Goal: Task Accomplishment & Management: Complete application form

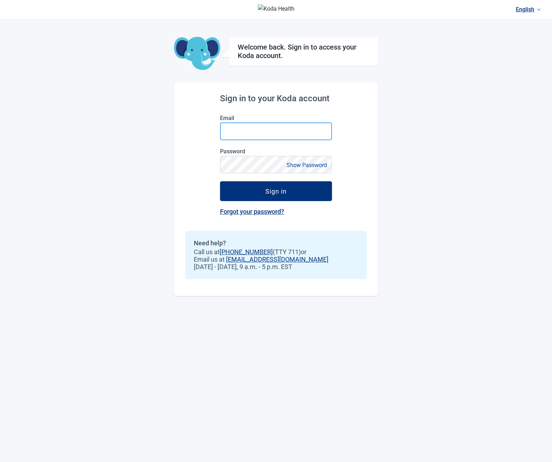
click at [241, 128] on input "Email" at bounding box center [276, 132] width 112 height 18
type input "**********"
click at [220, 181] on button "Sign in" at bounding box center [276, 191] width 112 height 20
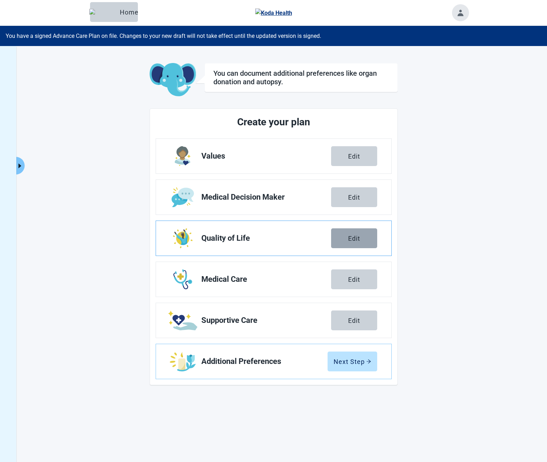
click at [362, 238] on button "Edit" at bounding box center [354, 239] width 46 height 20
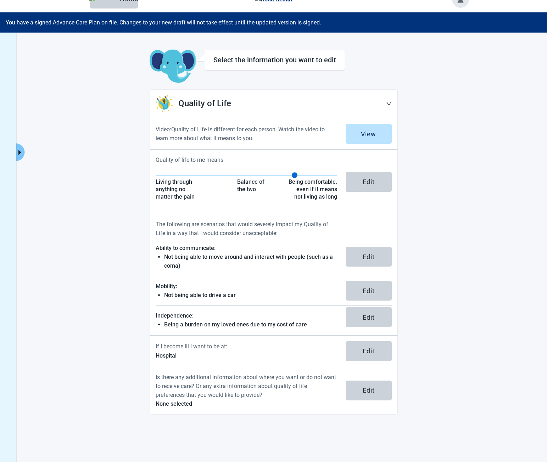
scroll to position [14, 0]
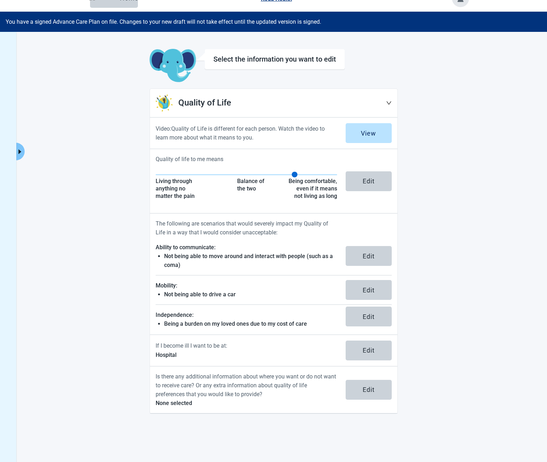
drag, startPoint x: 364, startPoint y: 184, endPoint x: 342, endPoint y: 226, distance: 47.6
click at [364, 184] on div "Edit" at bounding box center [369, 181] width 12 height 7
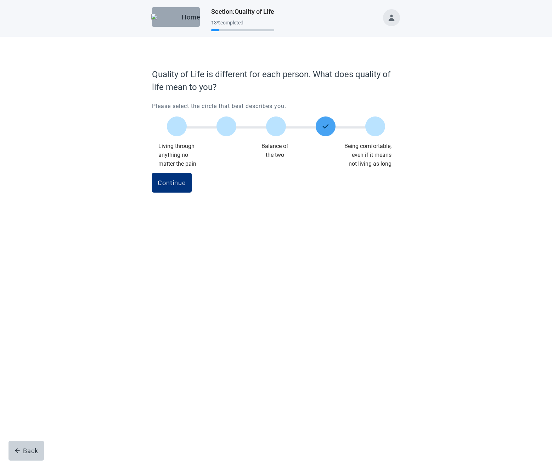
click at [182, 22] on button "Home" at bounding box center [176, 17] width 48 height 20
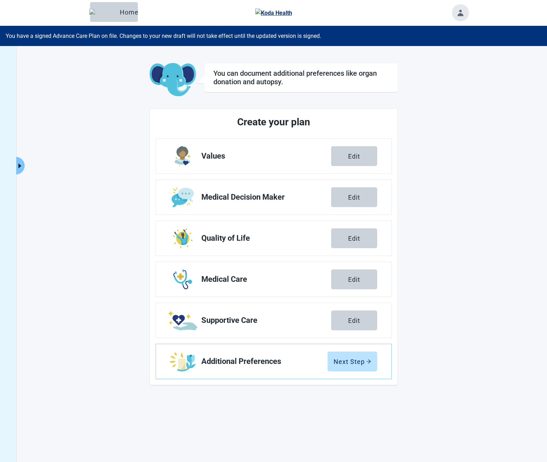
click at [20, 164] on icon "caret-right" at bounding box center [19, 166] width 7 height 7
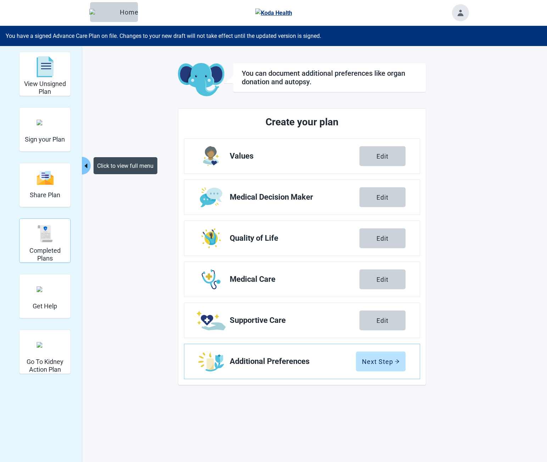
click at [51, 241] on img "Completed Plans" at bounding box center [45, 233] width 17 height 17
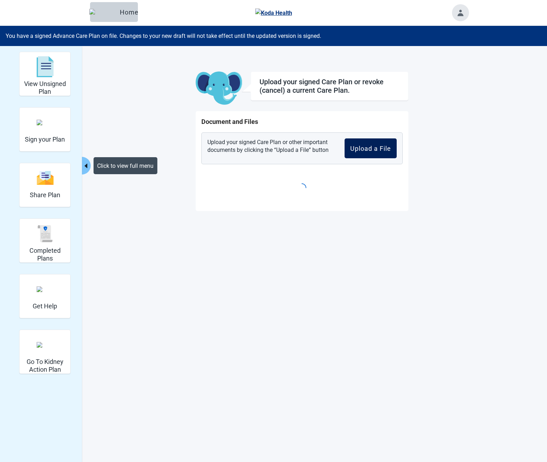
click at [381, 150] on div "Upload a File" at bounding box center [370, 148] width 41 height 7
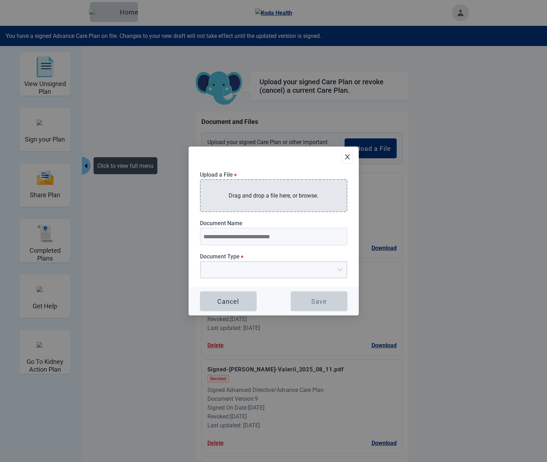
click at [293, 185] on div "Drag and drop a file here, or browse." at bounding box center [273, 195] width 147 height 33
type input "**********"
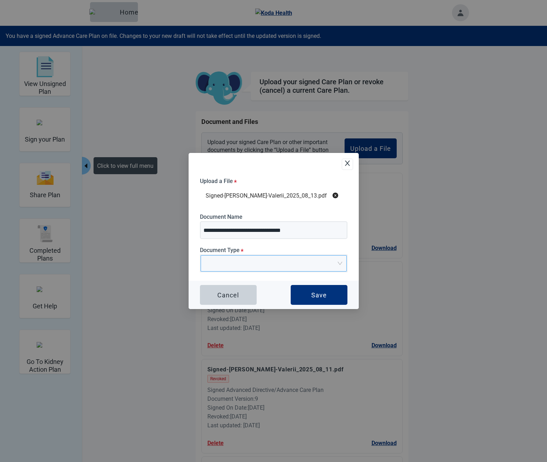
click at [258, 268] on span "Upload Plan Attachment" at bounding box center [271, 264] width 133 height 16
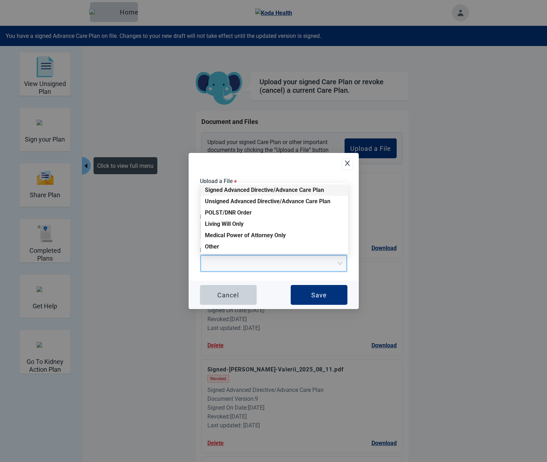
click at [239, 188] on div "Signed Advanced Directive/Advance Care Plan" at bounding box center [274, 190] width 139 height 8
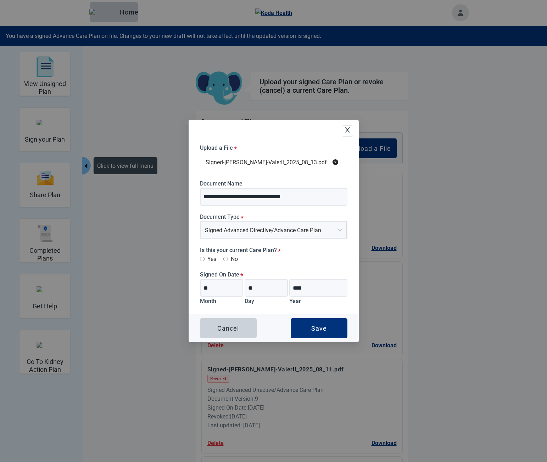
click at [210, 265] on div "**********" at bounding box center [273, 230] width 147 height 170
click at [209, 262] on label "Yes" at bounding box center [208, 259] width 16 height 9
click at [319, 320] on button "Save" at bounding box center [319, 329] width 57 height 20
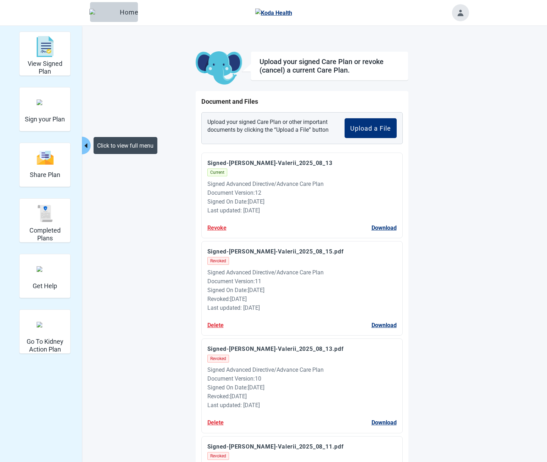
drag, startPoint x: 252, startPoint y: 183, endPoint x: 301, endPoint y: 206, distance: 53.7
click at [301, 206] on div "Signed Advanced Directive/Advance Care Plan Document Version : 12 Signed On Dat…" at bounding box center [301, 198] width 189 height 36
click at [301, 206] on div "Last updated: [DATE]" at bounding box center [301, 210] width 189 height 9
drag, startPoint x: 296, startPoint y: 213, endPoint x: 208, endPoint y: 186, distance: 92.5
click at [208, 186] on div "Signed Advanced Directive/Advance Care Plan Document Version : 12 Signed On Dat…" at bounding box center [301, 198] width 189 height 36
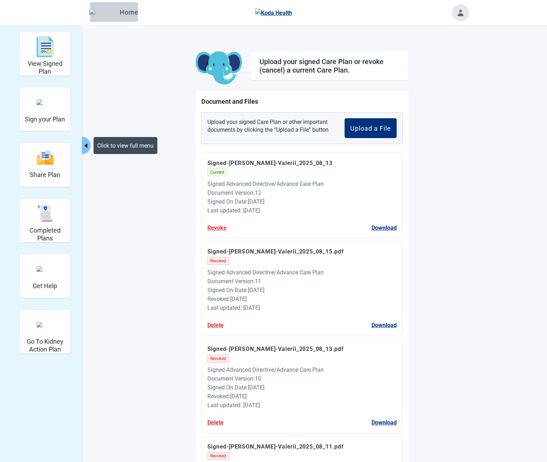
click at [208, 186] on div "Signed Advanced Directive/Advance Care Plan" at bounding box center [301, 184] width 189 height 9
drag, startPoint x: 208, startPoint y: 186, endPoint x: 269, endPoint y: 202, distance: 63.6
click at [269, 201] on div "Signed Advanced Directive/Advance Care Plan Document Version : 12 Signed On Dat…" at bounding box center [301, 198] width 189 height 36
click at [269, 202] on div "Signed On Date : [DATE]" at bounding box center [301, 201] width 189 height 9
drag, startPoint x: 275, startPoint y: 209, endPoint x: 214, endPoint y: 182, distance: 66.6
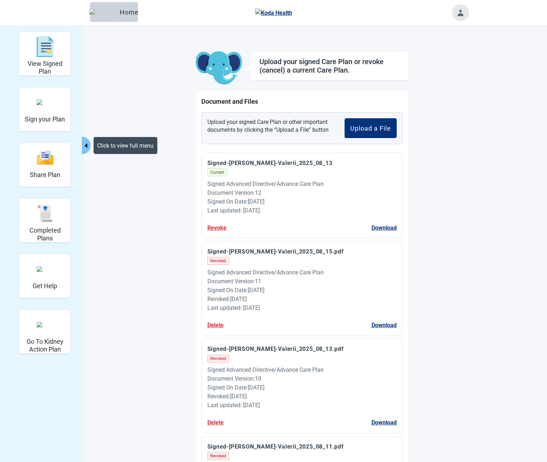
click at [214, 182] on div "Signed Advanced Directive/Advance Care Plan Document Version : 12 Signed On Dat…" at bounding box center [301, 198] width 189 height 36
click at [214, 182] on div "Signed Advanced Directive/Advance Care Plan" at bounding box center [301, 184] width 189 height 9
drag, startPoint x: 214, startPoint y: 182, endPoint x: 283, endPoint y: 208, distance: 73.4
click at [282, 208] on div "Signed Advanced Directive/Advance Care Plan Document Version : 12 Signed On Dat…" at bounding box center [301, 198] width 189 height 36
click at [283, 208] on div "Last updated: [DATE]" at bounding box center [301, 210] width 189 height 9
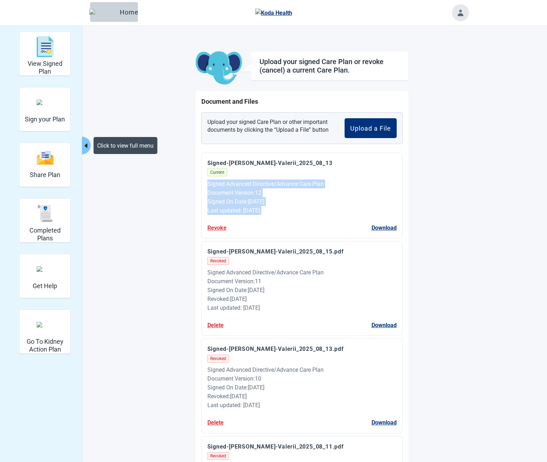
drag, startPoint x: 273, startPoint y: 207, endPoint x: 210, endPoint y: 183, distance: 66.9
click at [210, 183] on div "Signed Advanced Directive/Advance Care Plan Document Version : 12 Signed On Dat…" at bounding box center [301, 198] width 189 height 36
click at [210, 183] on div "Signed Advanced Directive/Advance Care Plan" at bounding box center [301, 184] width 189 height 9
drag, startPoint x: 210, startPoint y: 183, endPoint x: 280, endPoint y: 205, distance: 72.9
click at [278, 205] on div "Signed Advanced Directive/Advance Care Plan Document Version : 12 Signed On Dat…" at bounding box center [301, 198] width 189 height 36
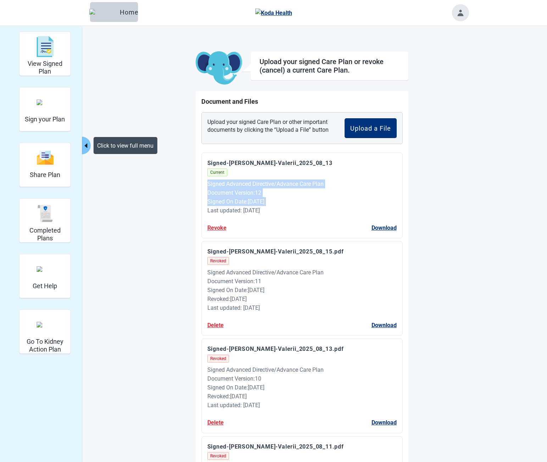
click at [280, 205] on div "Signed On Date : [DATE]" at bounding box center [301, 201] width 189 height 9
drag, startPoint x: 277, startPoint y: 210, endPoint x: 221, endPoint y: 185, distance: 61.9
click at [222, 185] on div "Signed Advanced Directive/Advance Care Plan Document Version : 12 Signed On Dat…" at bounding box center [301, 198] width 189 height 36
click at [221, 185] on div "Signed Advanced Directive/Advance Care Plan" at bounding box center [301, 184] width 189 height 9
drag, startPoint x: 217, startPoint y: 179, endPoint x: 265, endPoint y: 206, distance: 54.9
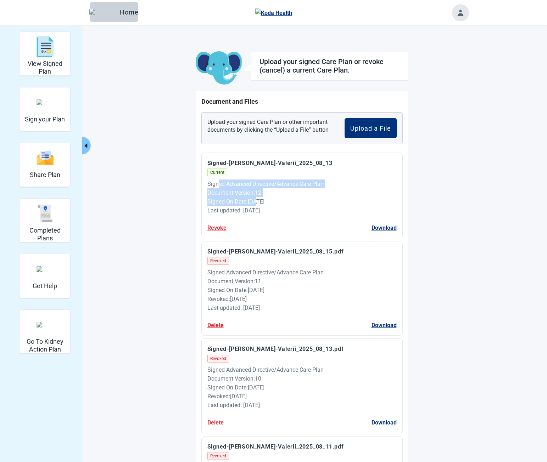
click at [265, 206] on div "Signed Advanced Directive/Advance Care Plan Document Version : 12 Signed On Dat…" at bounding box center [301, 198] width 189 height 36
click at [271, 208] on div "Last updated: [DATE]" at bounding box center [301, 210] width 189 height 9
drag, startPoint x: 272, startPoint y: 208, endPoint x: 213, endPoint y: 183, distance: 64.0
click at [213, 183] on div "Signed Advanced Directive/Advance Care Plan Document Version : 12 Signed On Dat…" at bounding box center [301, 198] width 189 height 36
click at [213, 183] on div "Signed Advanced Directive/Advance Care Plan" at bounding box center [301, 184] width 189 height 9
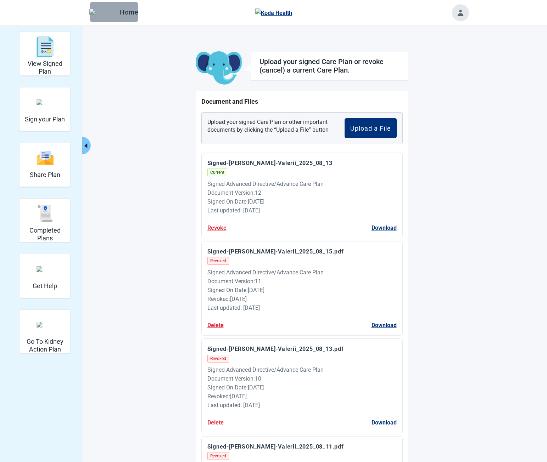
click at [111, 19] on button "Home" at bounding box center [114, 12] width 48 height 20
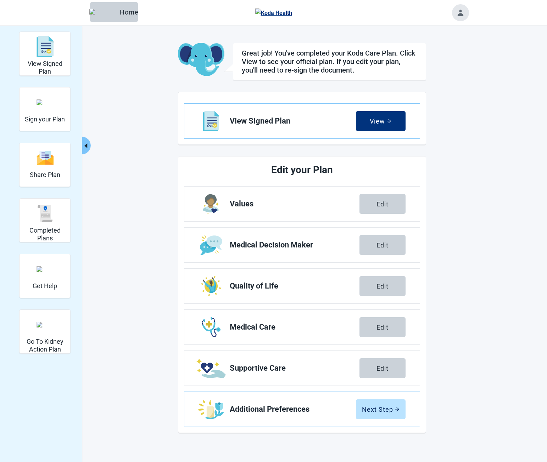
drag, startPoint x: 378, startPoint y: 204, endPoint x: 379, endPoint y: 232, distance: 28.0
click at [378, 204] on div "Edit" at bounding box center [382, 204] width 12 height 7
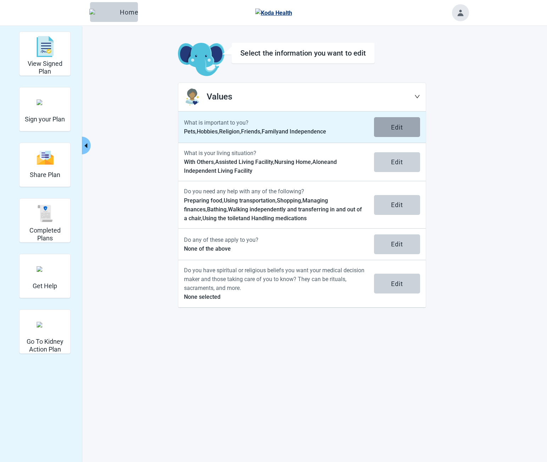
click at [393, 128] on div "Edit" at bounding box center [397, 127] width 12 height 7
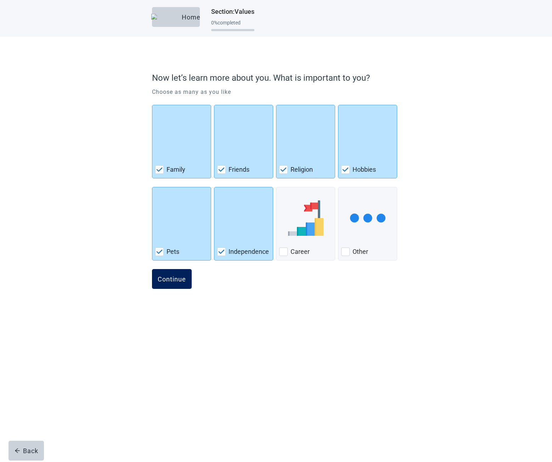
click at [177, 277] on div "Continue" at bounding box center [172, 279] width 28 height 7
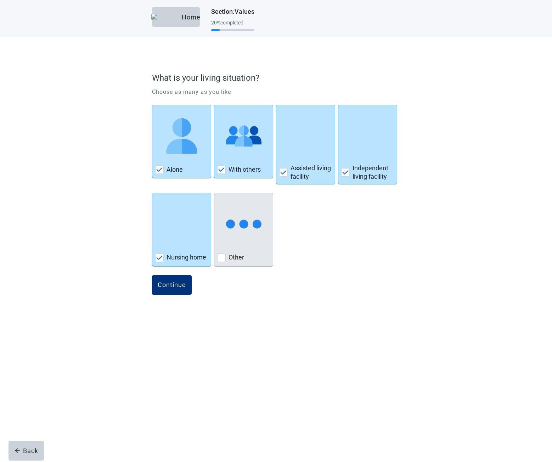
click at [240, 225] on img "Other, checkbox, not checked" at bounding box center [243, 224] width 35 height 35
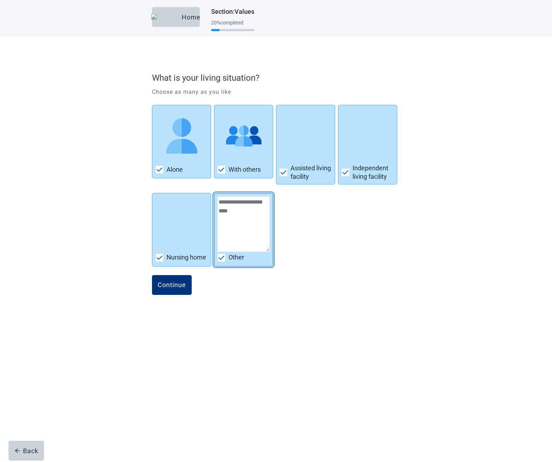
click at [221, 263] on div "Other" at bounding box center [243, 257] width 53 height 11
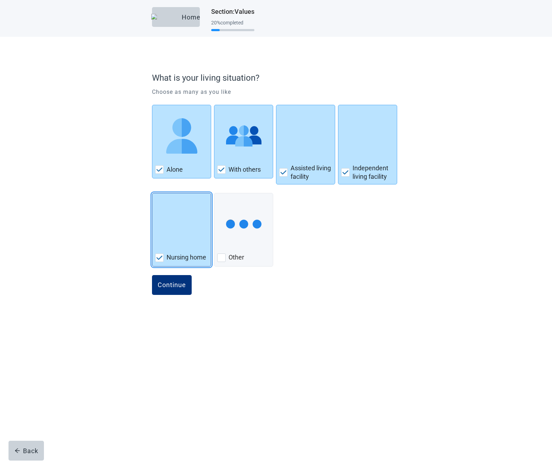
click at [184, 255] on label "Nursing home" at bounding box center [187, 257] width 40 height 9
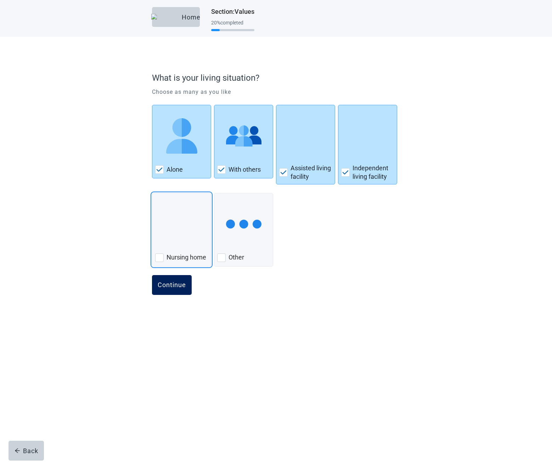
click at [173, 286] on div "Continue" at bounding box center [172, 285] width 28 height 7
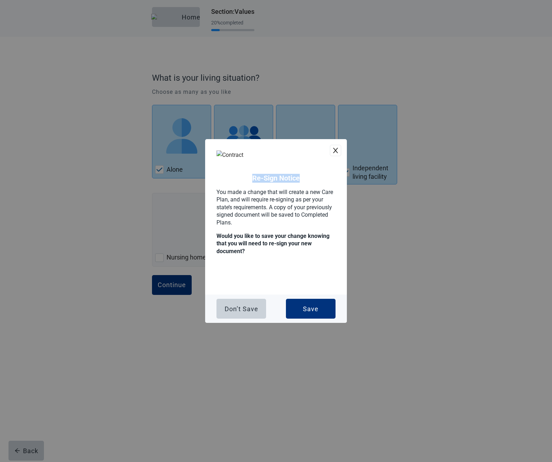
drag, startPoint x: 252, startPoint y: 177, endPoint x: 303, endPoint y: 180, distance: 50.8
click at [303, 180] on h2 "Re-Sign Notice" at bounding box center [276, 178] width 119 height 9
copy h2 "Re-Sign Notice"
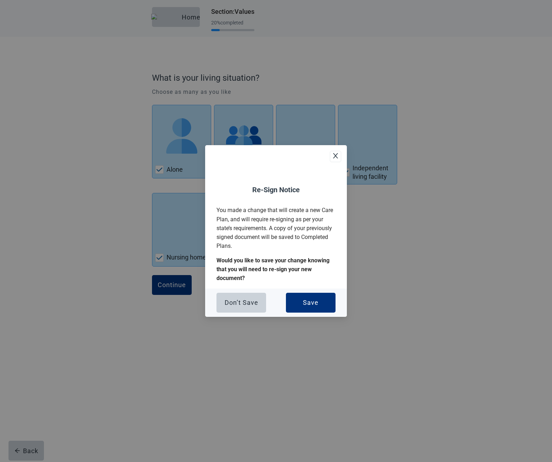
click at [228, 168] on div "Re-Sign Notice You made a change that will create a new Care Plan, and will req…" at bounding box center [276, 222] width 119 height 120
click at [286, 293] on button "Save" at bounding box center [311, 303] width 50 height 20
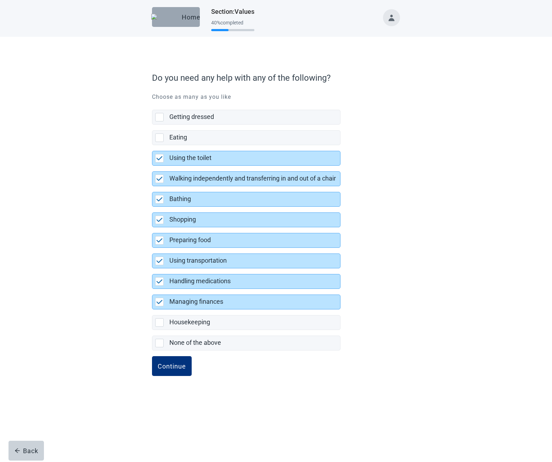
click at [172, 23] on button "Home" at bounding box center [176, 17] width 48 height 20
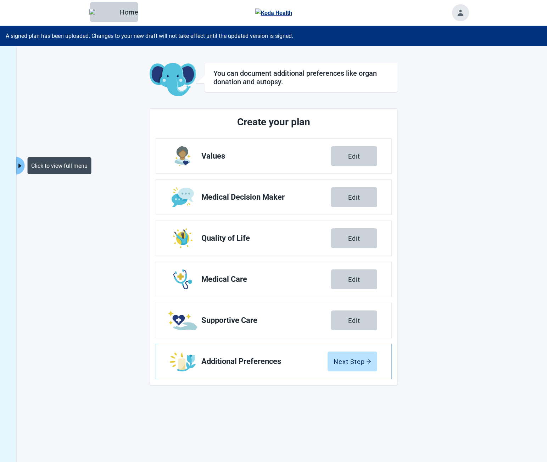
drag, startPoint x: 24, startPoint y: 165, endPoint x: 68, endPoint y: 195, distance: 53.1
click at [24, 165] on button "Click to view full menu" at bounding box center [20, 166] width 9 height 18
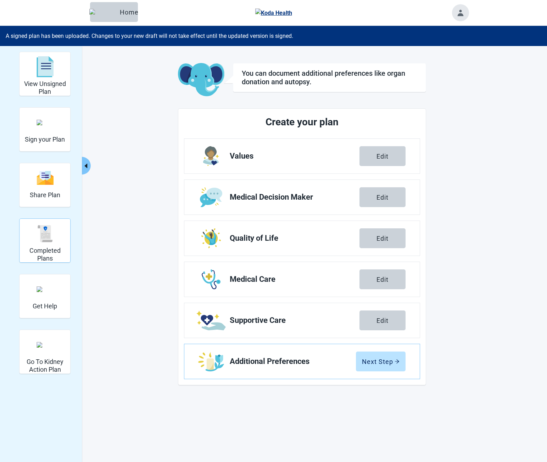
click at [45, 233] on img "Completed Plans" at bounding box center [45, 233] width 17 height 17
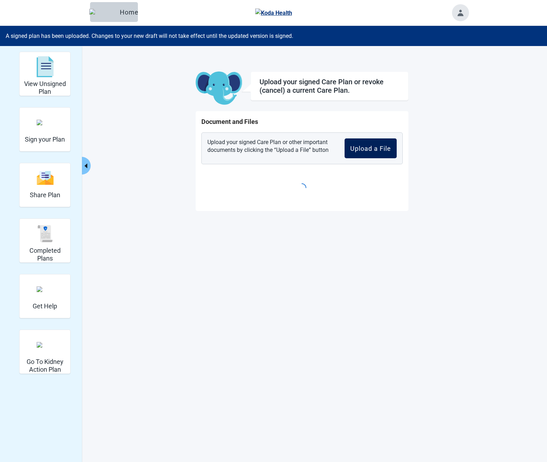
click at [358, 150] on div "Upload a File" at bounding box center [370, 148] width 41 height 7
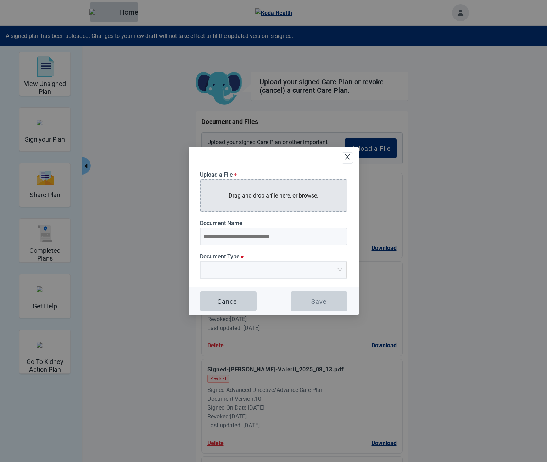
click at [238, 205] on div "Drag and drop a file here, or browse." at bounding box center [273, 195] width 147 height 33
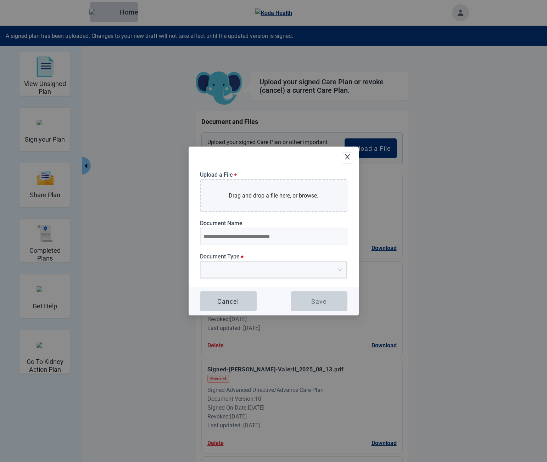
type input "**********"
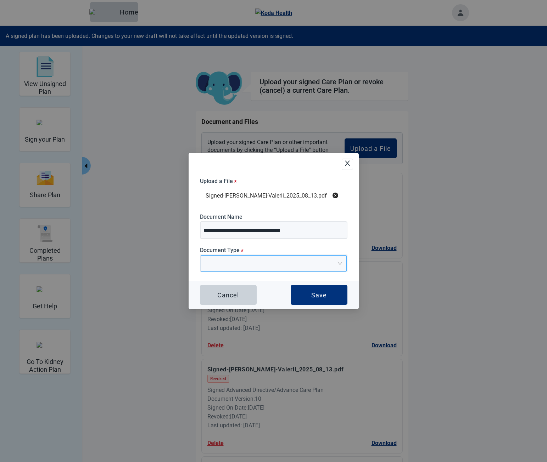
click at [265, 266] on input "Document Type *" at bounding box center [271, 261] width 133 height 11
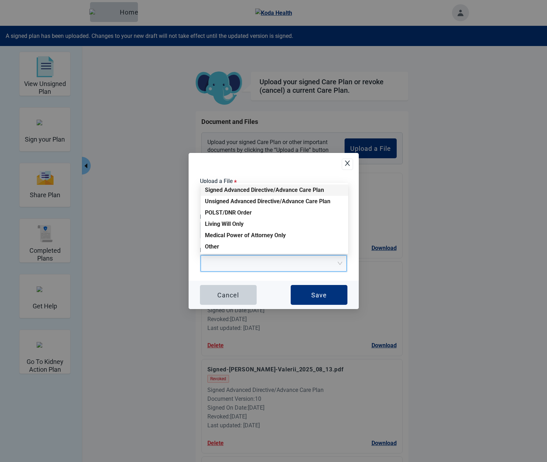
click at [237, 191] on div "Signed Advanced Directive/Advance Care Plan" at bounding box center [274, 190] width 139 height 8
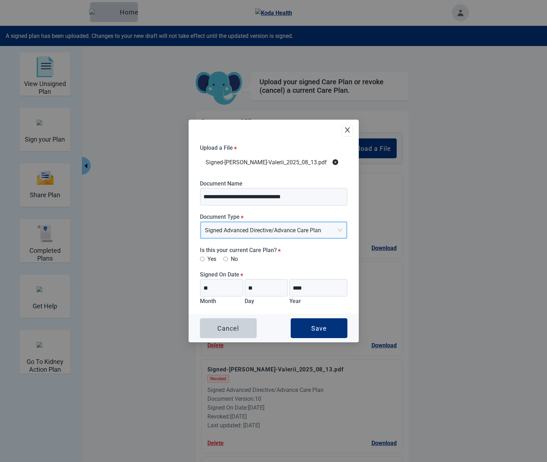
click at [215, 259] on label "Yes" at bounding box center [208, 259] width 16 height 9
click at [311, 319] on div "Cancel Save" at bounding box center [274, 328] width 170 height 28
click at [313, 324] on button "Save" at bounding box center [319, 329] width 57 height 20
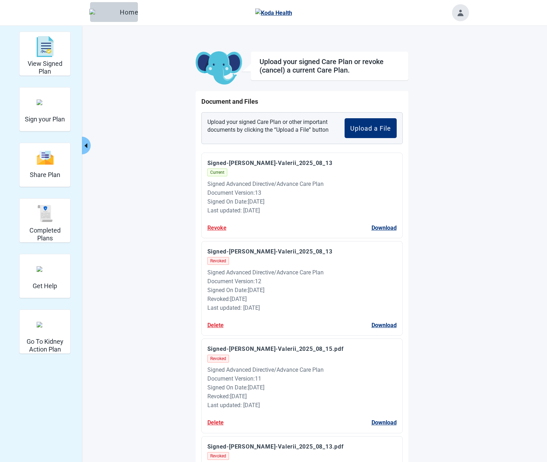
drag, startPoint x: 258, startPoint y: 185, endPoint x: 293, endPoint y: 202, distance: 39.0
click at [293, 202] on div "Signed Advanced Directive/Advance Care Plan Document Version : 13 Signed On Dat…" at bounding box center [301, 198] width 189 height 36
click at [293, 202] on div "Signed On Date : [DATE]" at bounding box center [301, 201] width 189 height 9
drag, startPoint x: 250, startPoint y: 197, endPoint x: 270, endPoint y: 205, distance: 21.6
click at [266, 204] on div "Signed Advanced Directive/Advance Care Plan Document Version : 13 Signed On Dat…" at bounding box center [301, 198] width 189 height 36
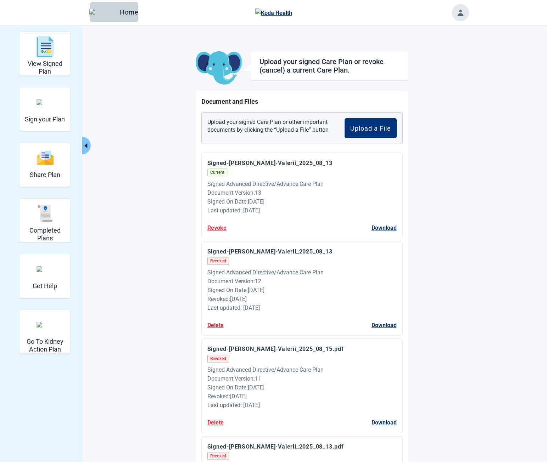
click at [271, 206] on div "Signed On Date : [DATE]" at bounding box center [301, 201] width 189 height 9
click at [98, 17] on button "Home" at bounding box center [114, 12] width 48 height 20
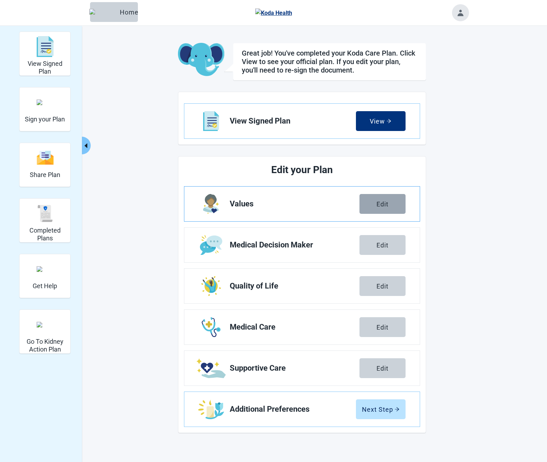
click at [394, 203] on button "Edit" at bounding box center [382, 204] width 46 height 20
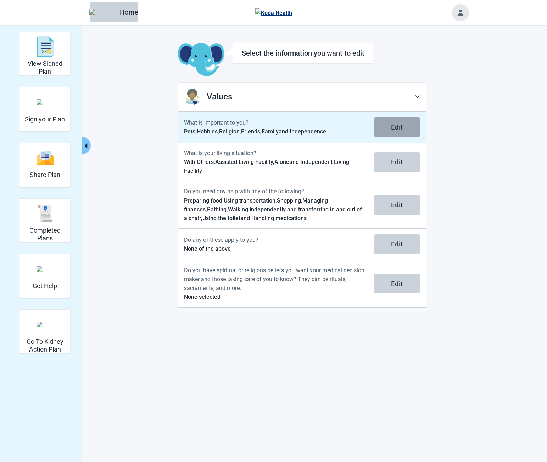
click at [381, 128] on button "Edit" at bounding box center [397, 127] width 46 height 20
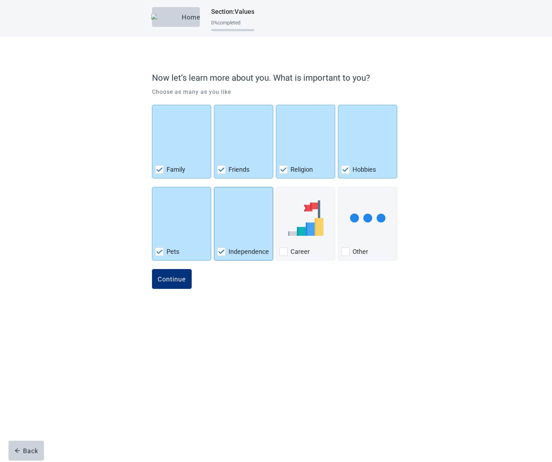
click at [244, 229] on img "Independence, checkbox, checked" at bounding box center [244, 218] width 0 height 35
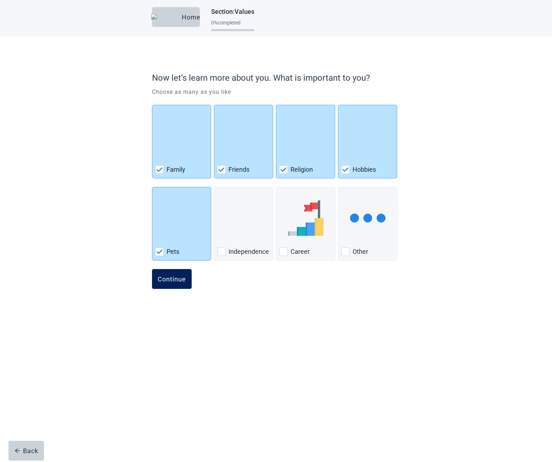
click at [182, 287] on button "Continue" at bounding box center [172, 279] width 40 height 20
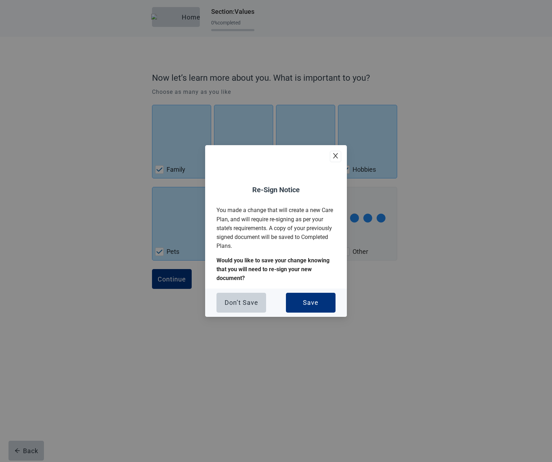
click at [333, 157] on icon "close" at bounding box center [335, 155] width 7 height 7
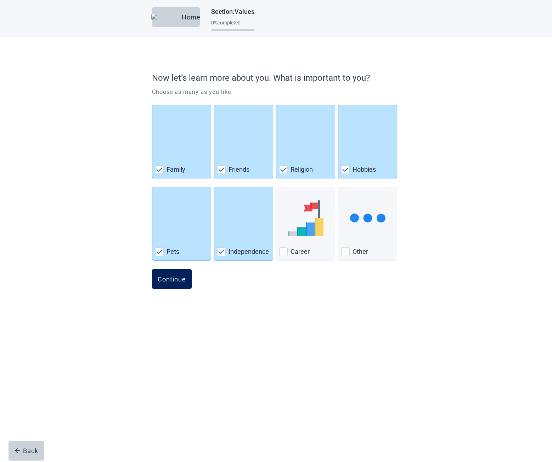
click at [182, 277] on div "Continue" at bounding box center [172, 279] width 28 height 7
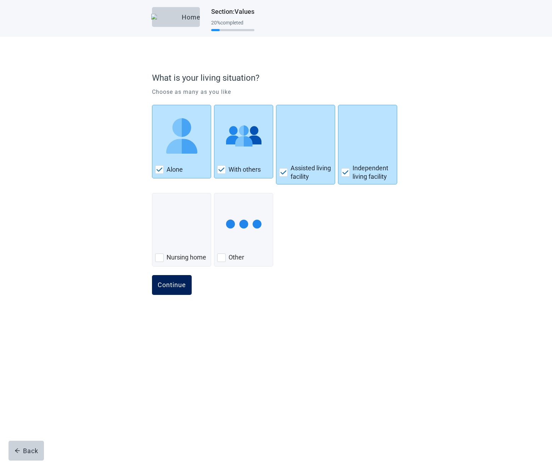
click at [177, 287] on div "Continue" at bounding box center [172, 285] width 28 height 7
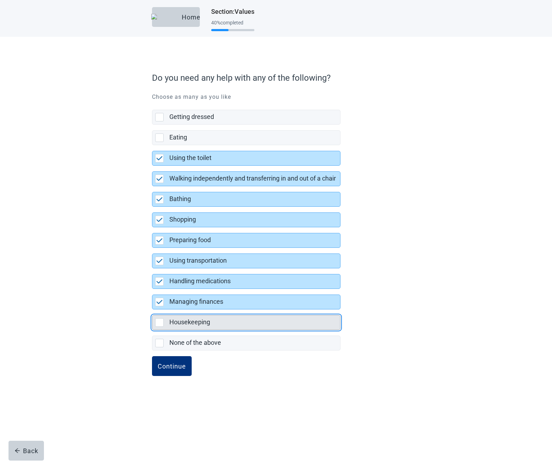
click at [178, 318] on div "Housekeeping" at bounding box center [254, 323] width 171 height 14
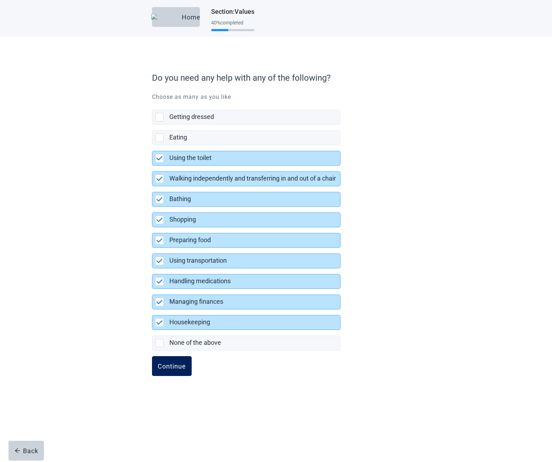
click at [179, 367] on div "Continue" at bounding box center [172, 366] width 28 height 7
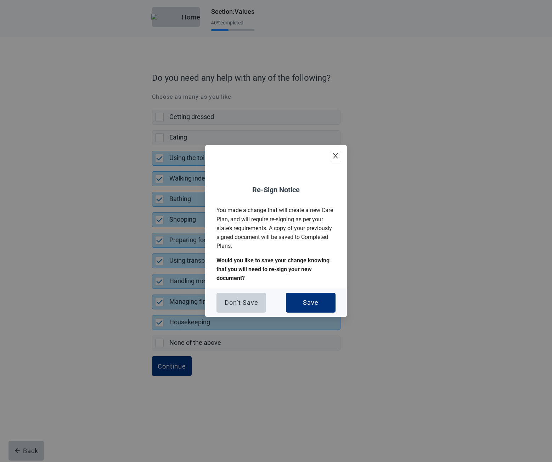
click at [334, 156] on icon "close" at bounding box center [335, 155] width 7 height 7
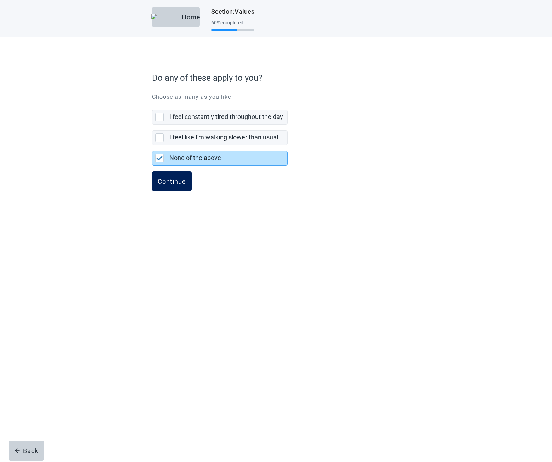
click at [168, 187] on button "Continue" at bounding box center [172, 182] width 40 height 20
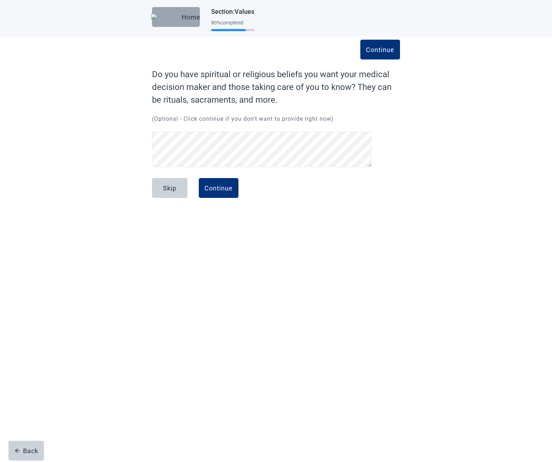
click at [181, 15] on div "Home" at bounding box center [176, 16] width 37 height 7
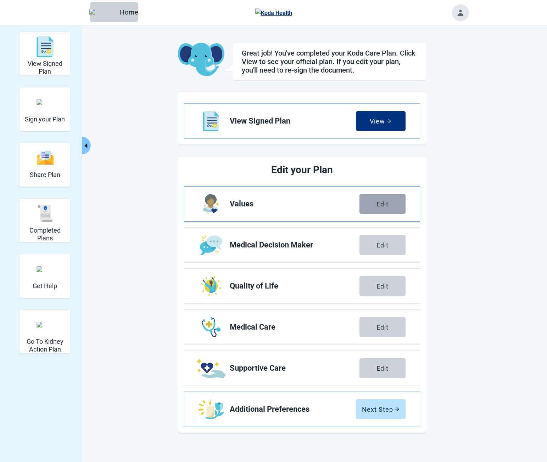
click at [389, 206] on button "Edit" at bounding box center [382, 204] width 46 height 20
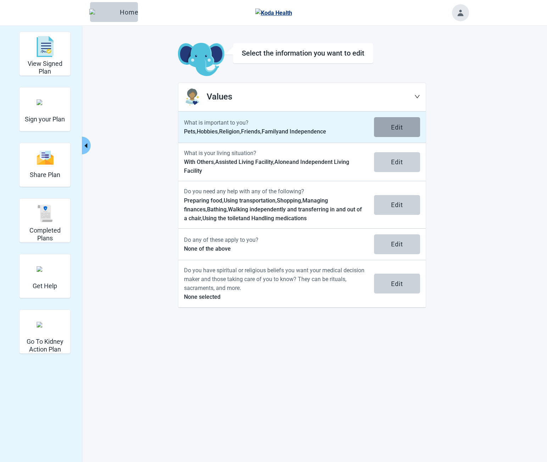
click at [393, 129] on div "Edit" at bounding box center [397, 127] width 12 height 7
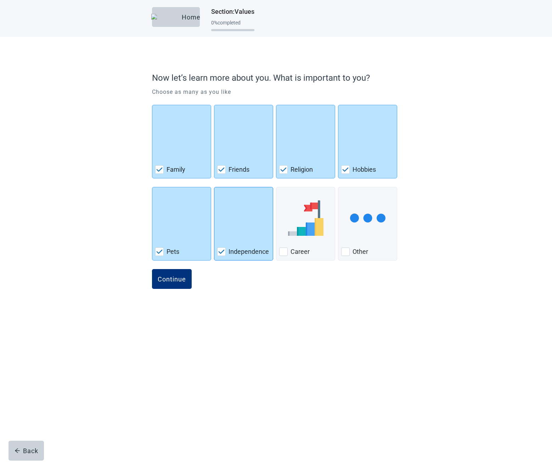
click at [244, 235] on img "Independence, checkbox, checked" at bounding box center [244, 218] width 0 height 35
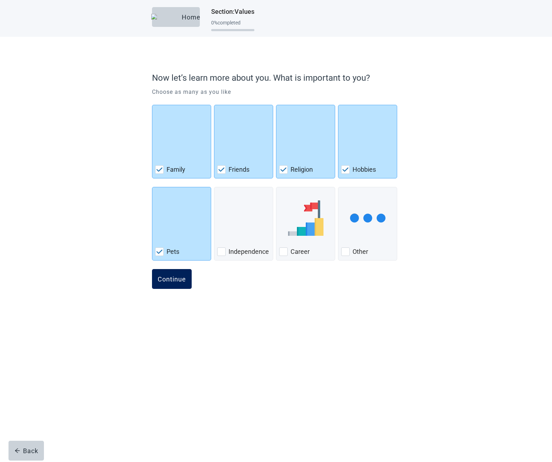
click at [174, 280] on div "Continue" at bounding box center [172, 279] width 28 height 7
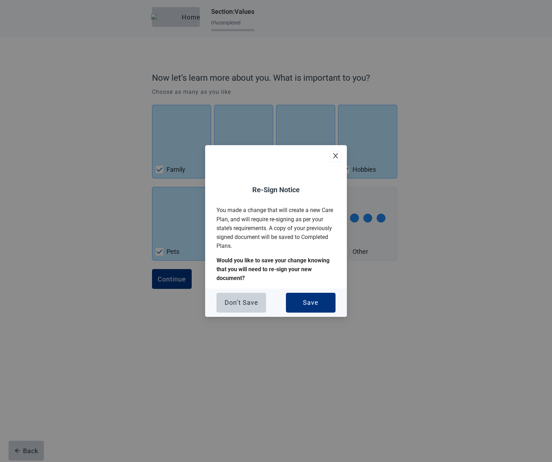
click at [336, 155] on icon "close" at bounding box center [335, 155] width 7 height 7
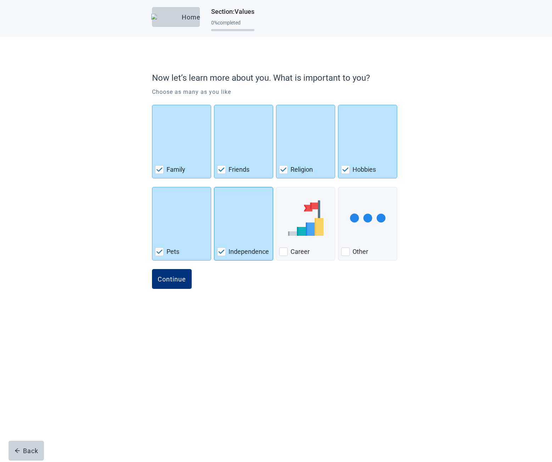
click at [244, 220] on img "Independence, checkbox, checked" at bounding box center [244, 218] width 0 height 35
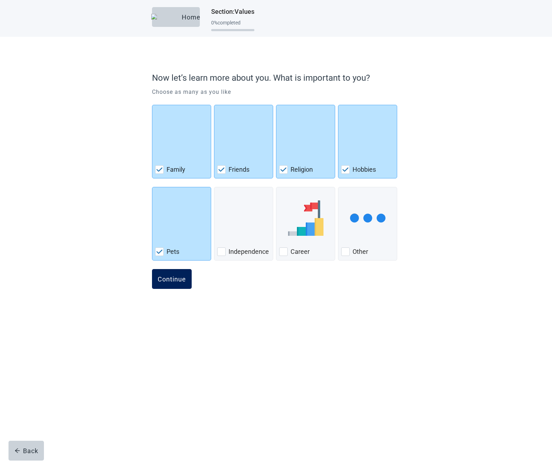
click at [174, 288] on button "Continue" at bounding box center [172, 279] width 40 height 20
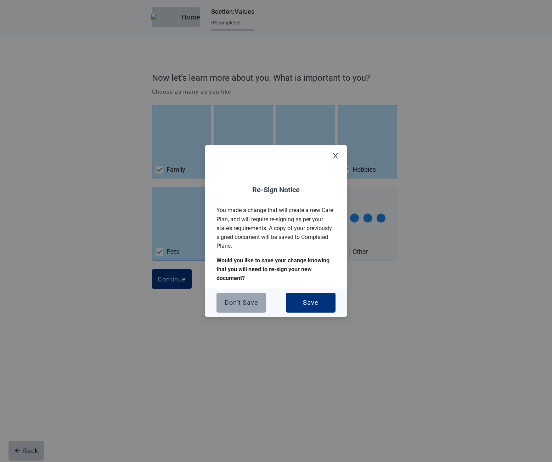
click at [242, 300] on div "Don’t Save" at bounding box center [242, 302] width 34 height 7
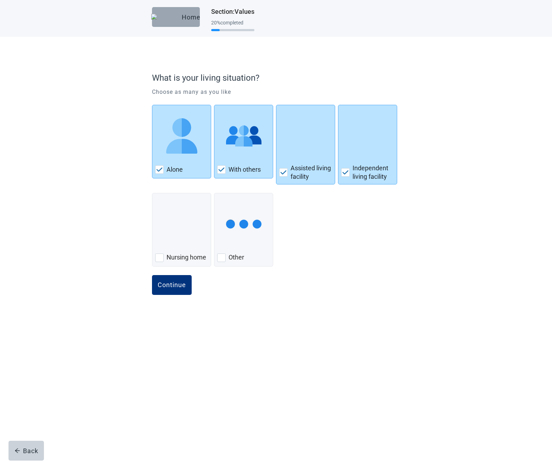
click at [184, 21] on div "Home" at bounding box center [176, 16] width 37 height 7
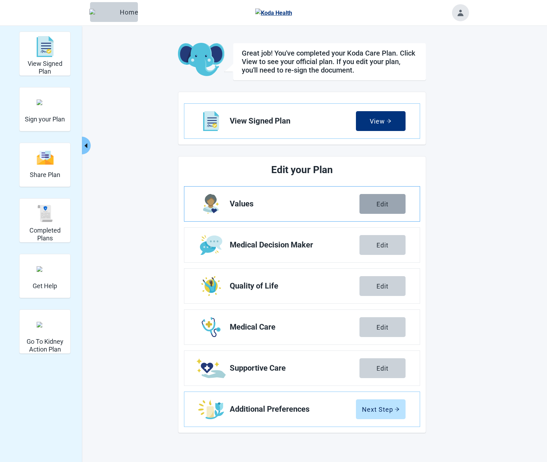
click at [372, 207] on button "Edit" at bounding box center [382, 204] width 46 height 20
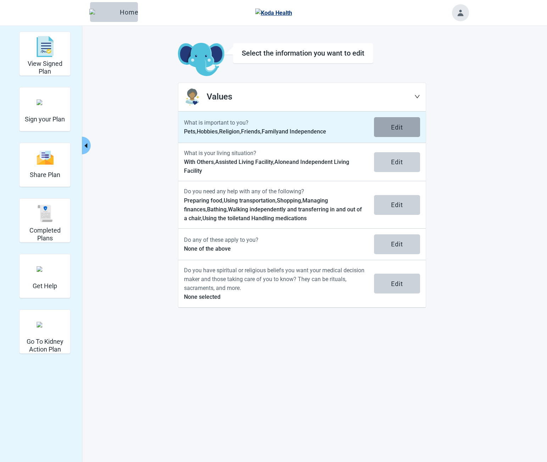
click at [389, 130] on button "Edit" at bounding box center [397, 127] width 46 height 20
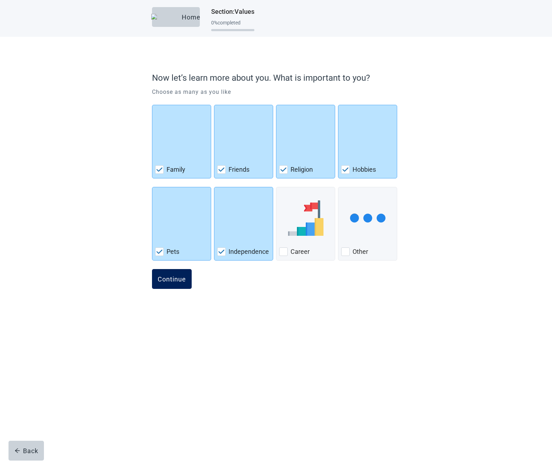
drag, startPoint x: 304, startPoint y: 230, endPoint x: 184, endPoint y: 276, distance: 128.8
click at [304, 230] on img "Career, checkbox, not checked" at bounding box center [305, 218] width 35 height 35
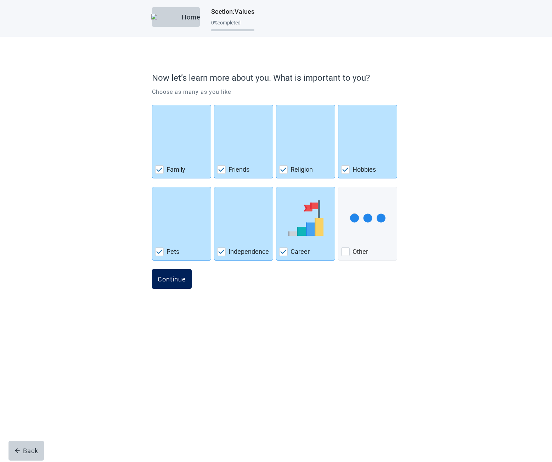
click at [178, 275] on button "Continue" at bounding box center [172, 279] width 40 height 20
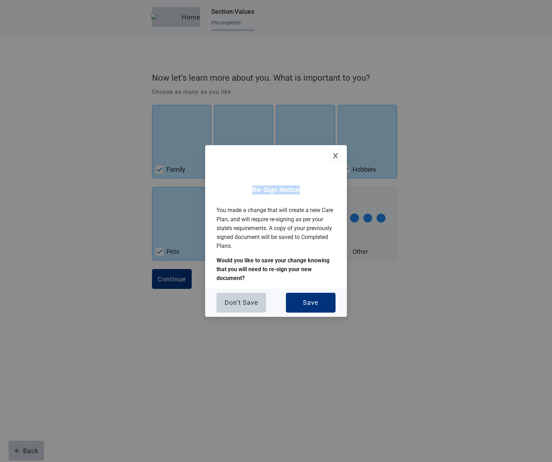
drag, startPoint x: 258, startPoint y: 191, endPoint x: 302, endPoint y: 192, distance: 43.6
click at [302, 192] on h2 "Re-Sign Notice" at bounding box center [276, 190] width 119 height 9
copy h2 "Re-Sign Notice"
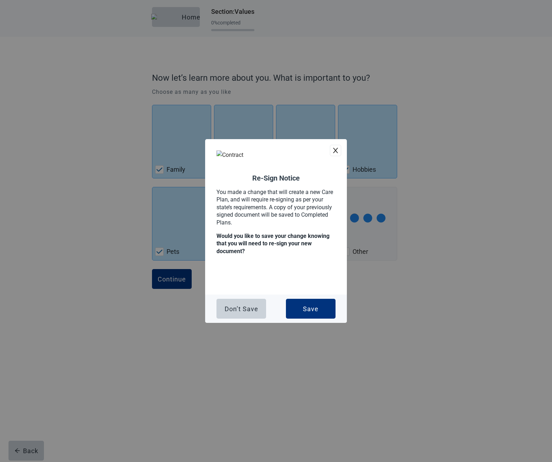
click at [336, 153] on icon "close" at bounding box center [335, 150] width 7 height 7
